Goal: Transaction & Acquisition: Purchase product/service

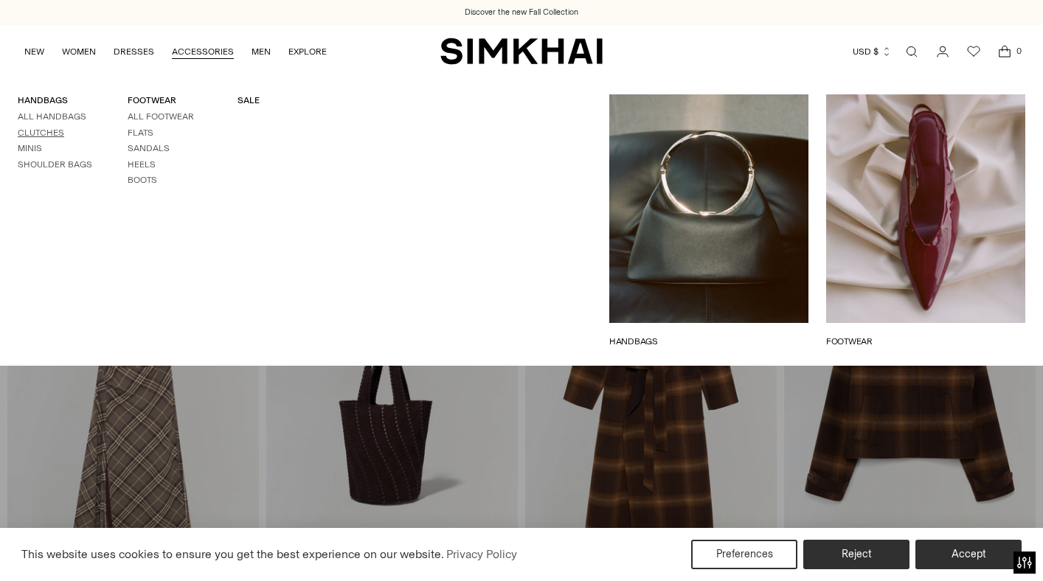
click at [48, 136] on link "Clutches" at bounding box center [41, 133] width 46 height 10
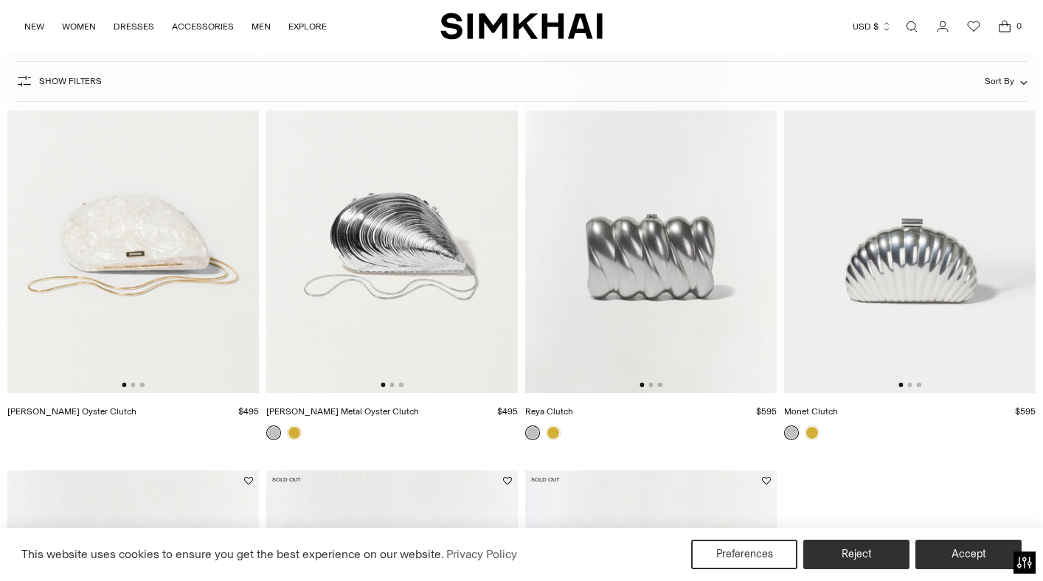
scroll to position [1078, 0]
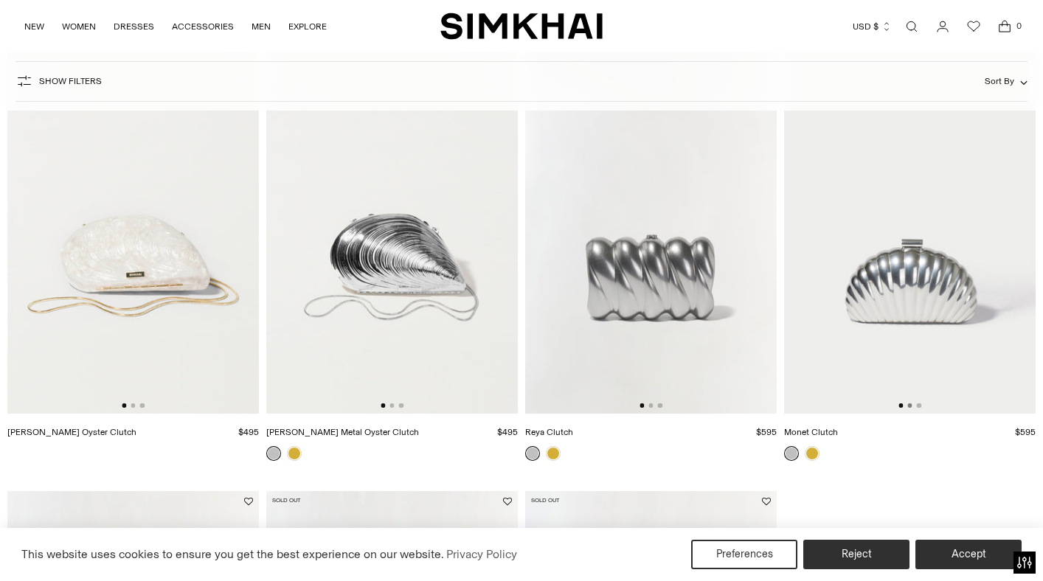
click at [909, 407] on button "Go to slide 2" at bounding box center [909, 405] width 4 height 4
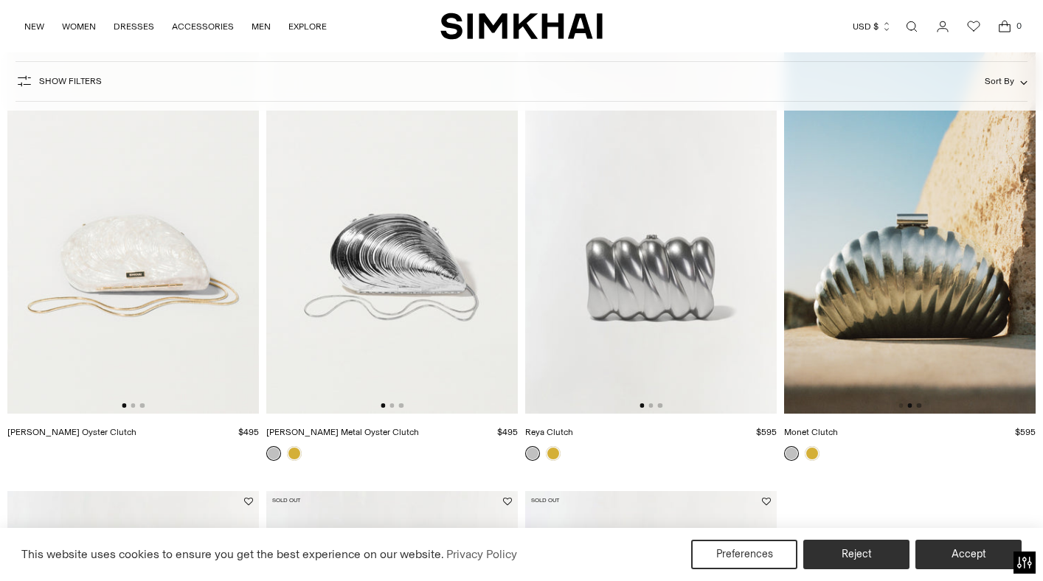
click at [920, 407] on button "Go to slide 3" at bounding box center [919, 405] width 4 height 4
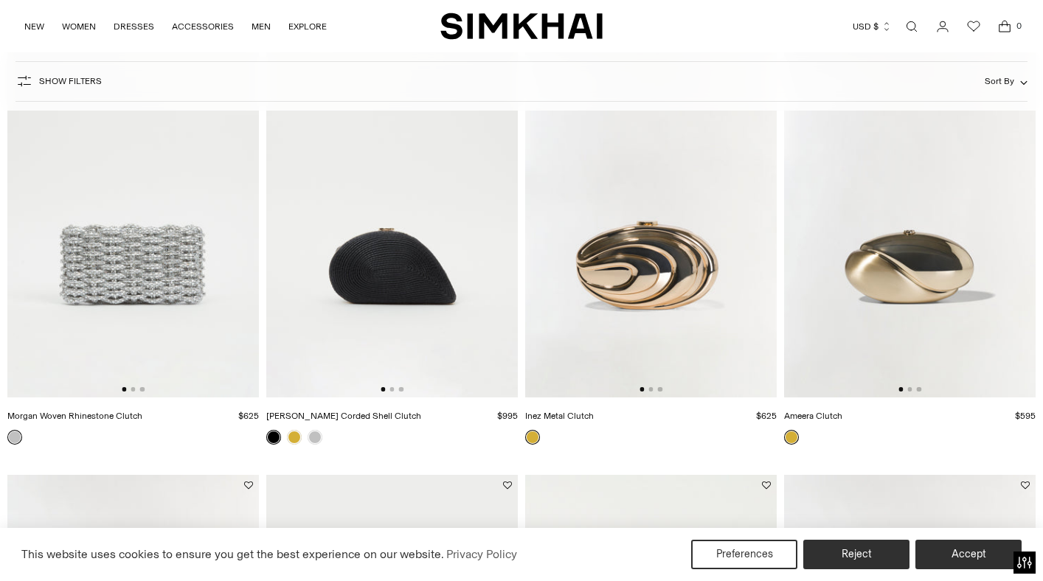
scroll to position [0, 0]
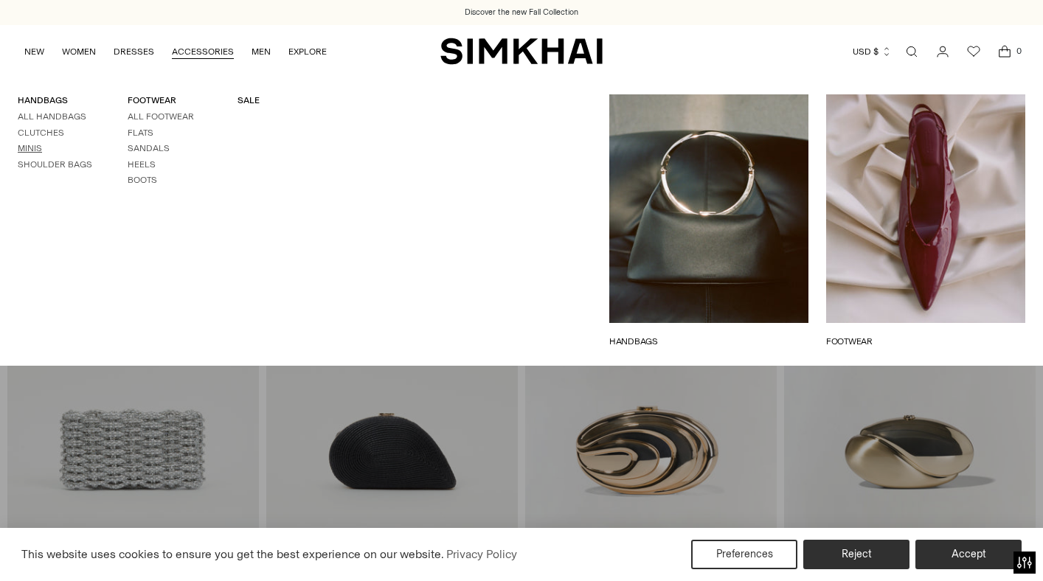
click at [33, 147] on link "Minis" at bounding box center [30, 148] width 24 height 10
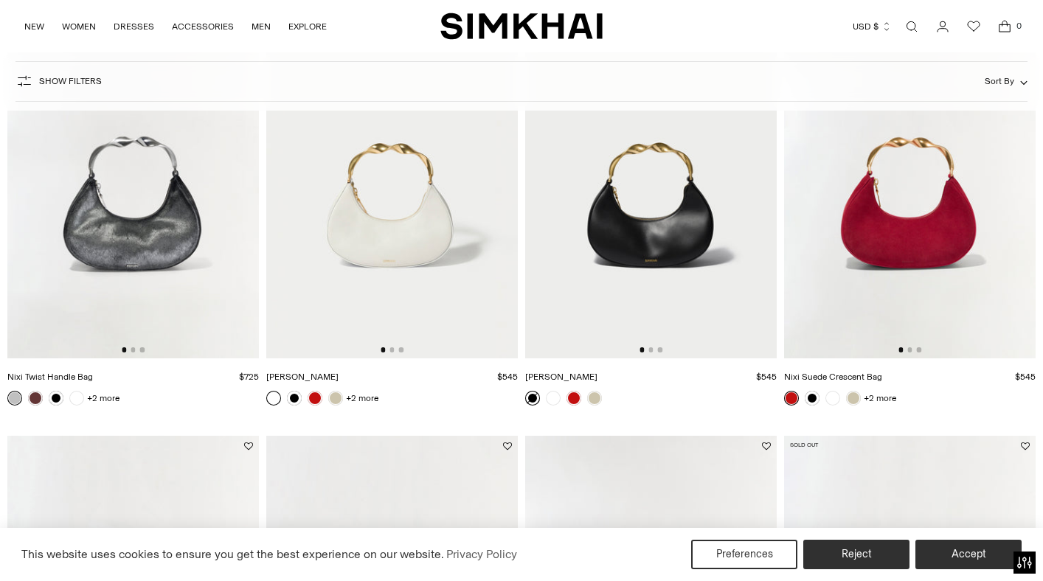
scroll to position [670, 0]
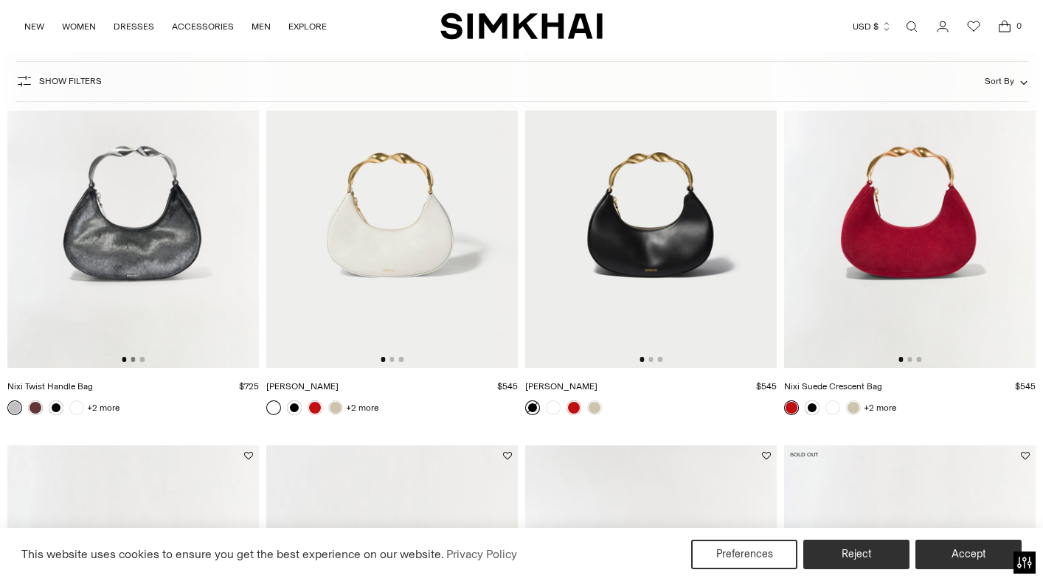
click at [133, 359] on button "Go to slide 2" at bounding box center [133, 359] width 4 height 4
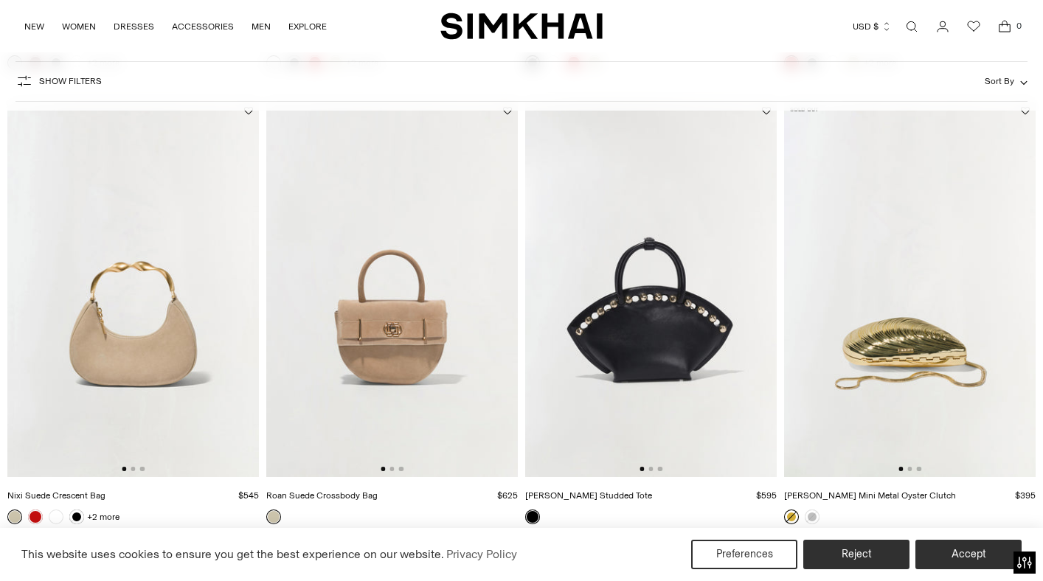
scroll to position [1023, 0]
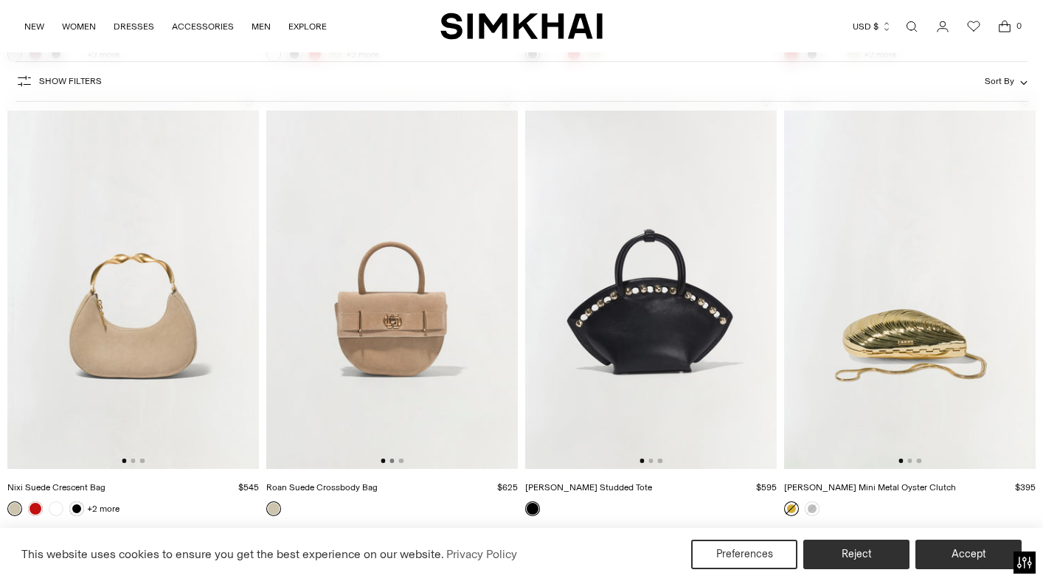
click at [392, 462] on button "Go to slide 2" at bounding box center [391, 461] width 4 height 4
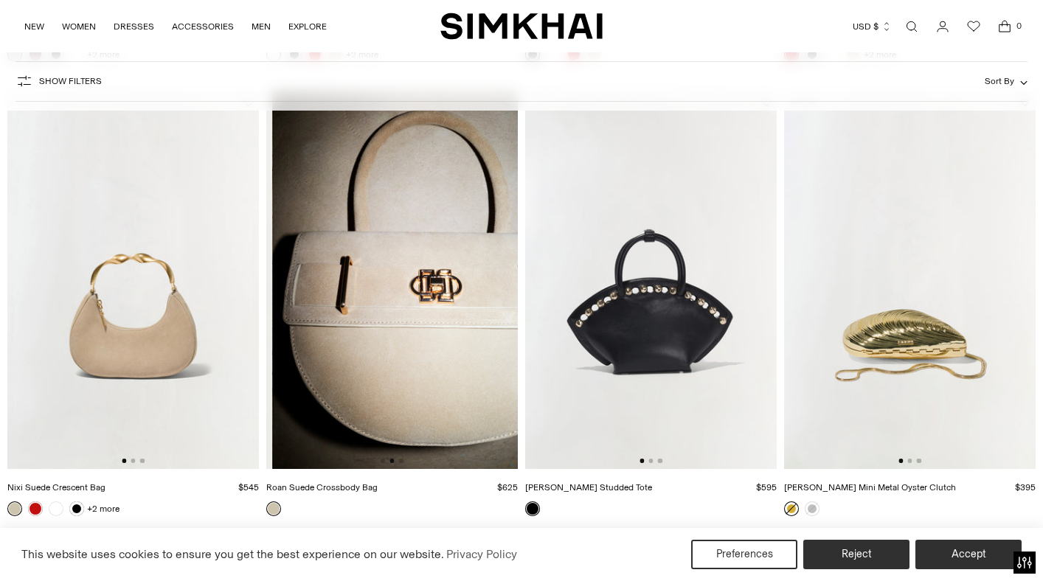
scroll to position [0, 251]
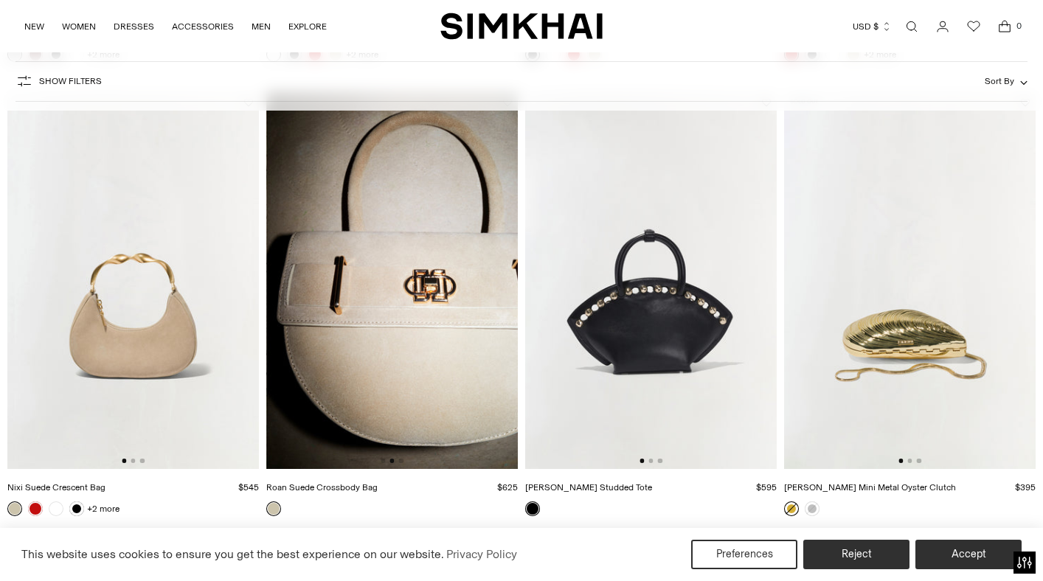
click at [403, 460] on img at bounding box center [391, 281] width 251 height 378
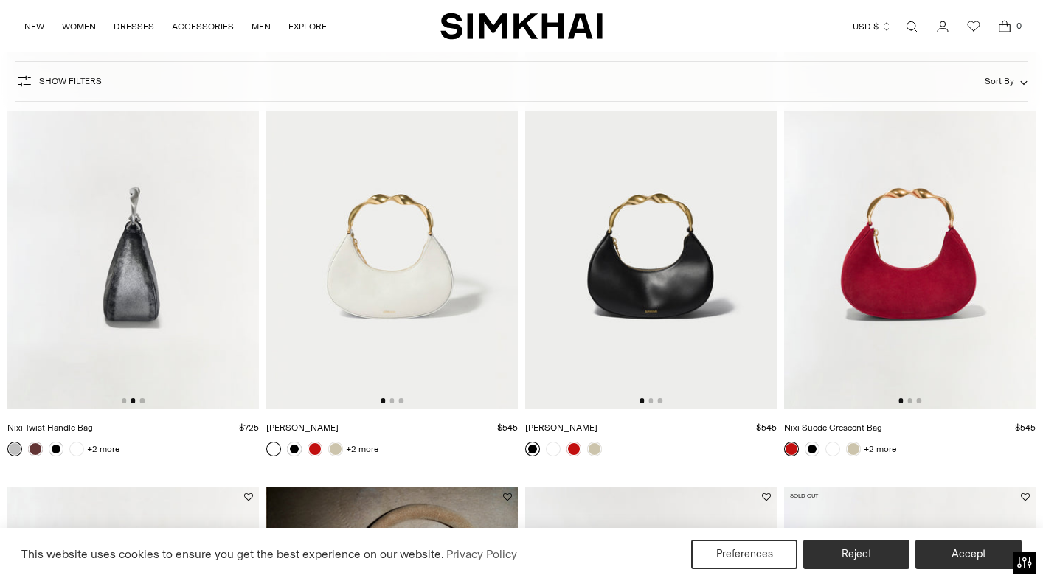
scroll to position [599, 0]
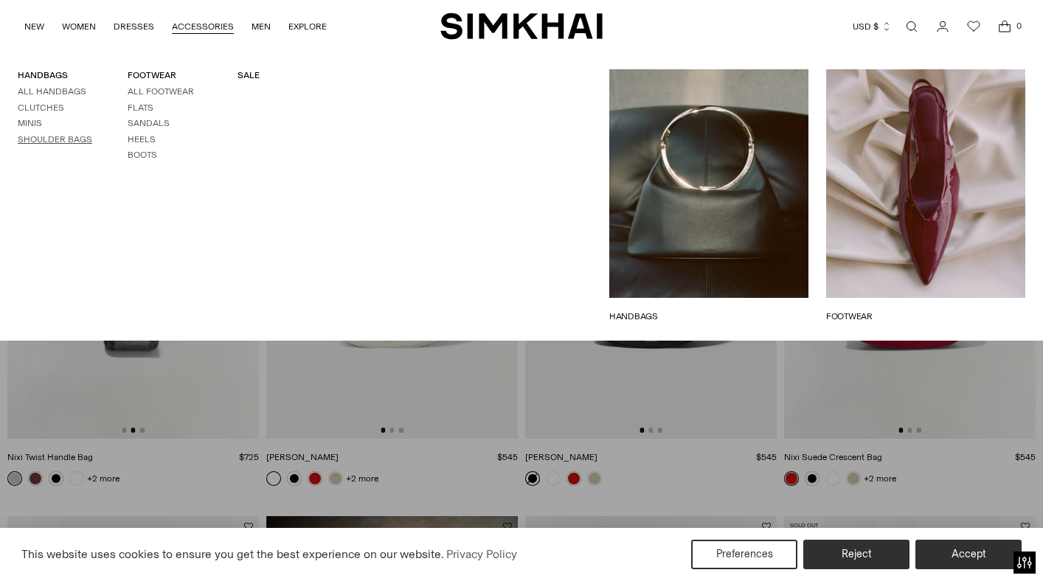
click at [46, 136] on link "Shoulder Bags" at bounding box center [55, 139] width 74 height 10
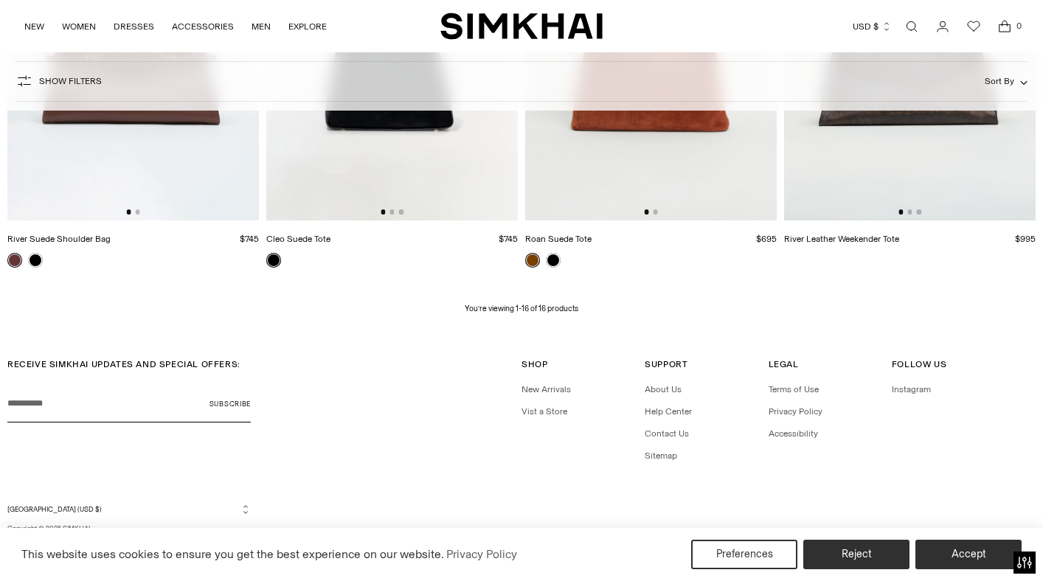
scroll to position [1727, 0]
